Goal: Find specific page/section: Find specific page/section

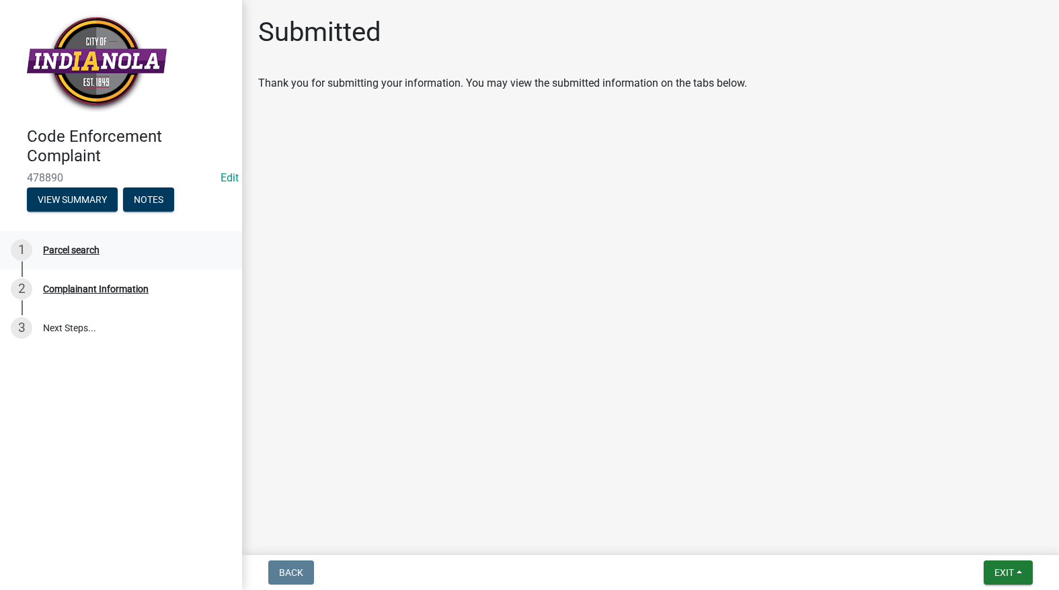
click at [89, 245] on div "Parcel search" at bounding box center [71, 249] width 56 height 9
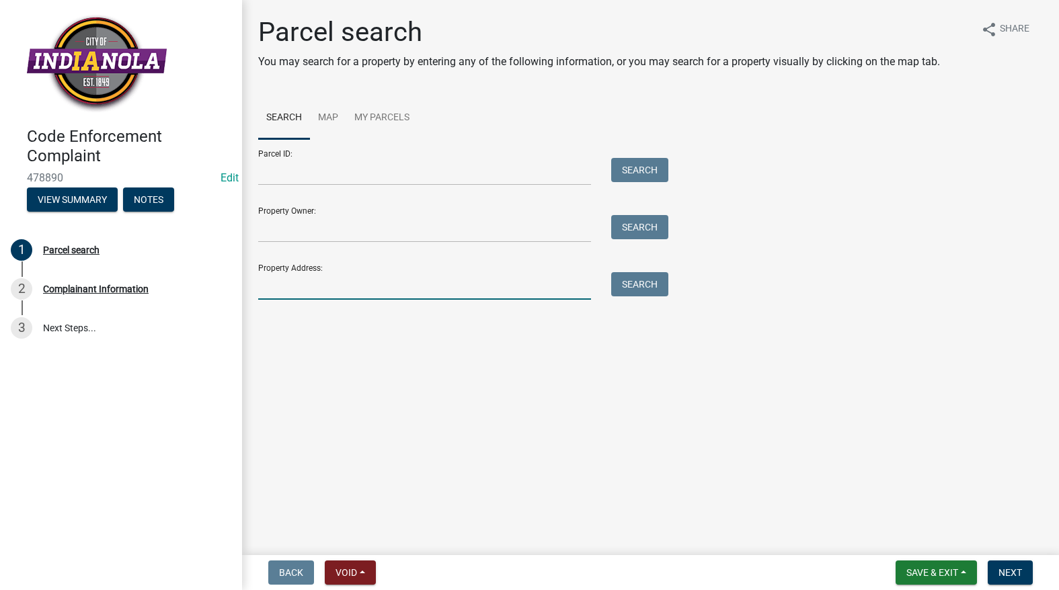
click at [311, 287] on input "Property Address:" at bounding box center [424, 286] width 333 height 28
type input "101 w 3rd"
click at [640, 286] on button "Search" at bounding box center [639, 284] width 57 height 24
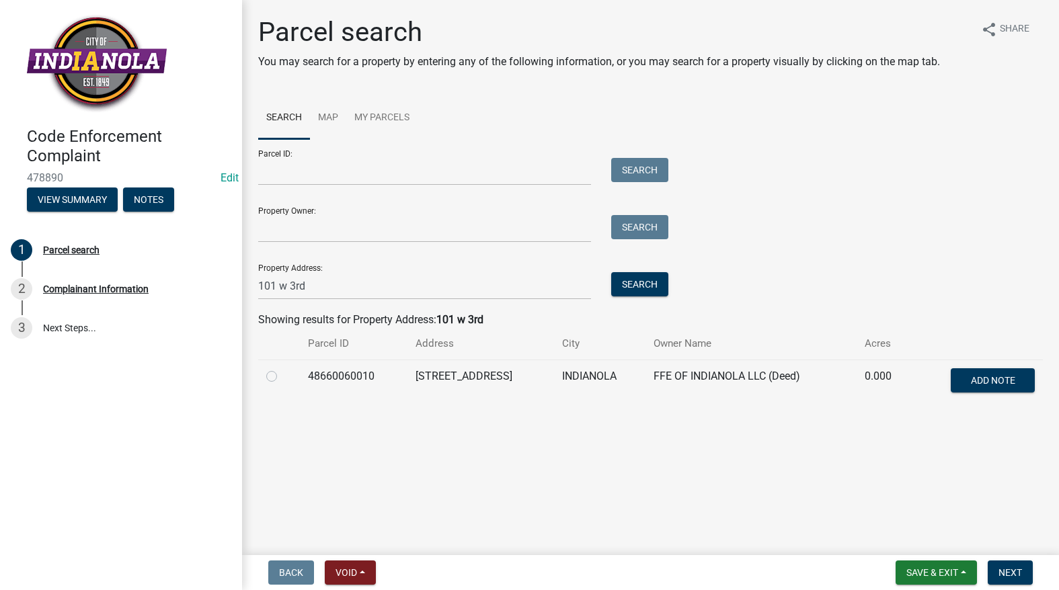
click at [282, 369] on label at bounding box center [282, 369] width 0 height 0
click at [282, 377] on input "radio" at bounding box center [286, 373] width 9 height 9
radio input "true"
